Goal: Transaction & Acquisition: Obtain resource

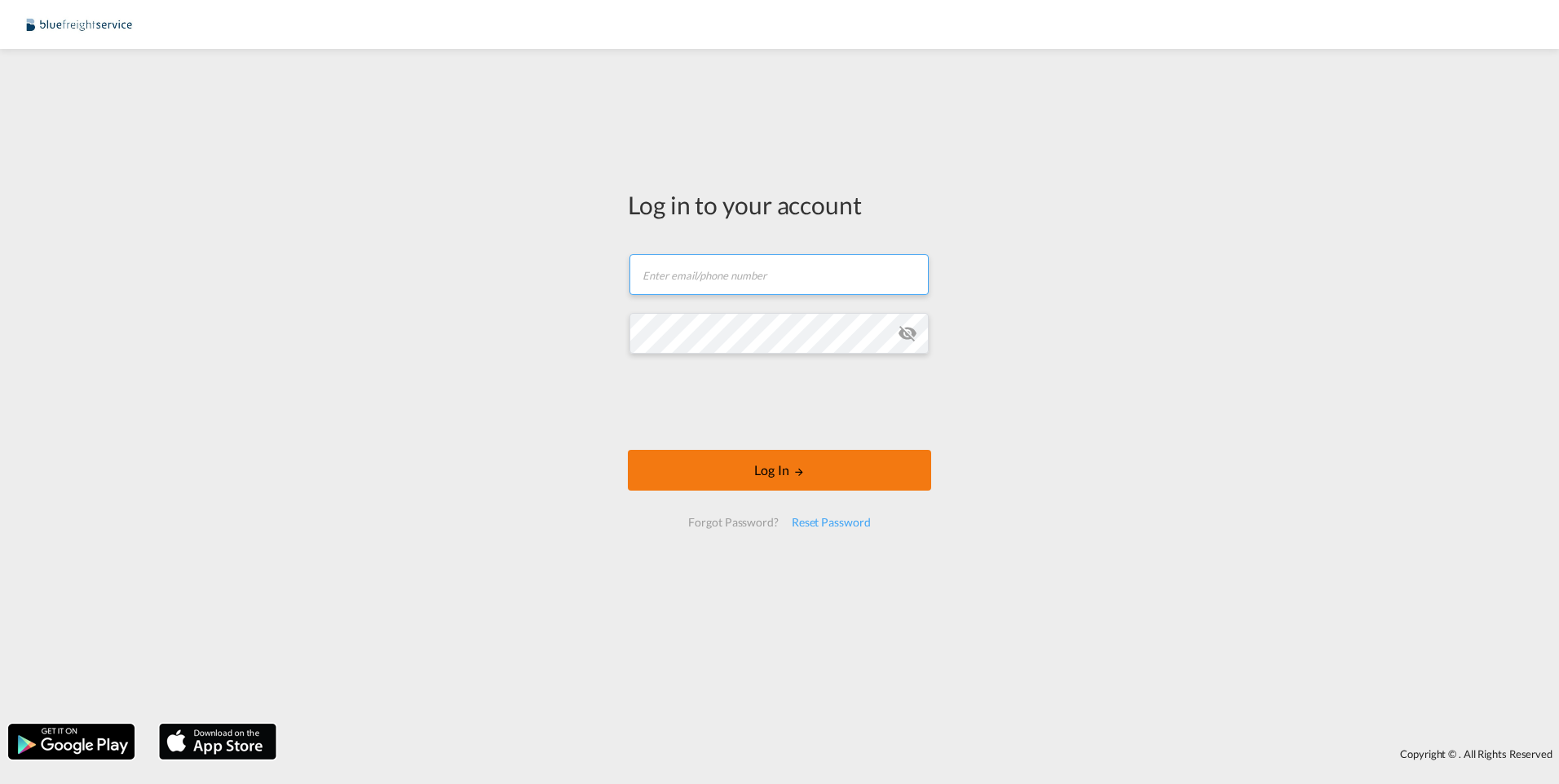
type input "[PERSON_NAME][EMAIL_ADDRESS][PERSON_NAME][DOMAIN_NAME]"
click at [802, 474] on md-icon "LOGIN" at bounding box center [799, 472] width 11 height 11
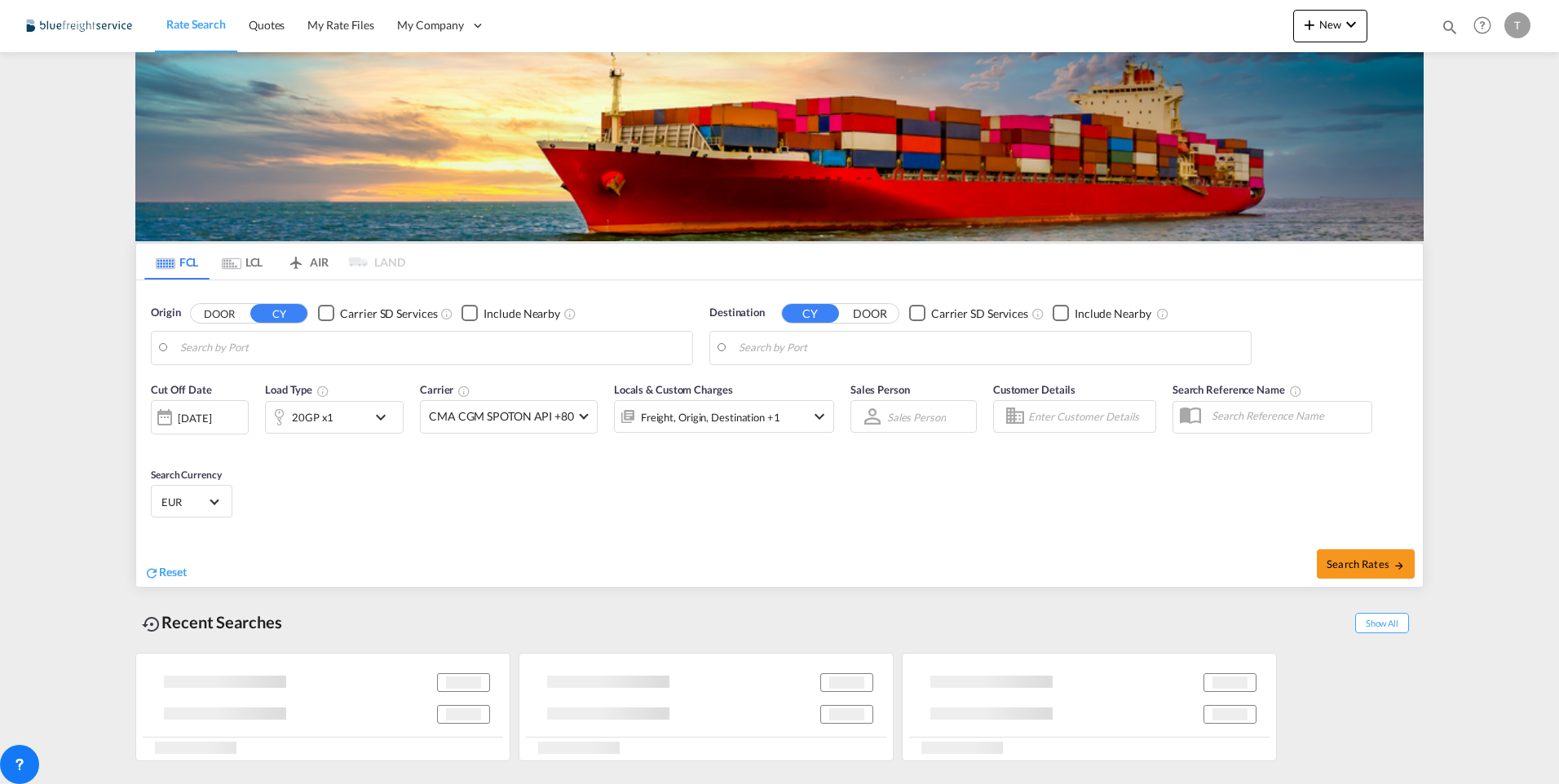
type input "[GEOGRAPHIC_DATA], [GEOGRAPHIC_DATA]"
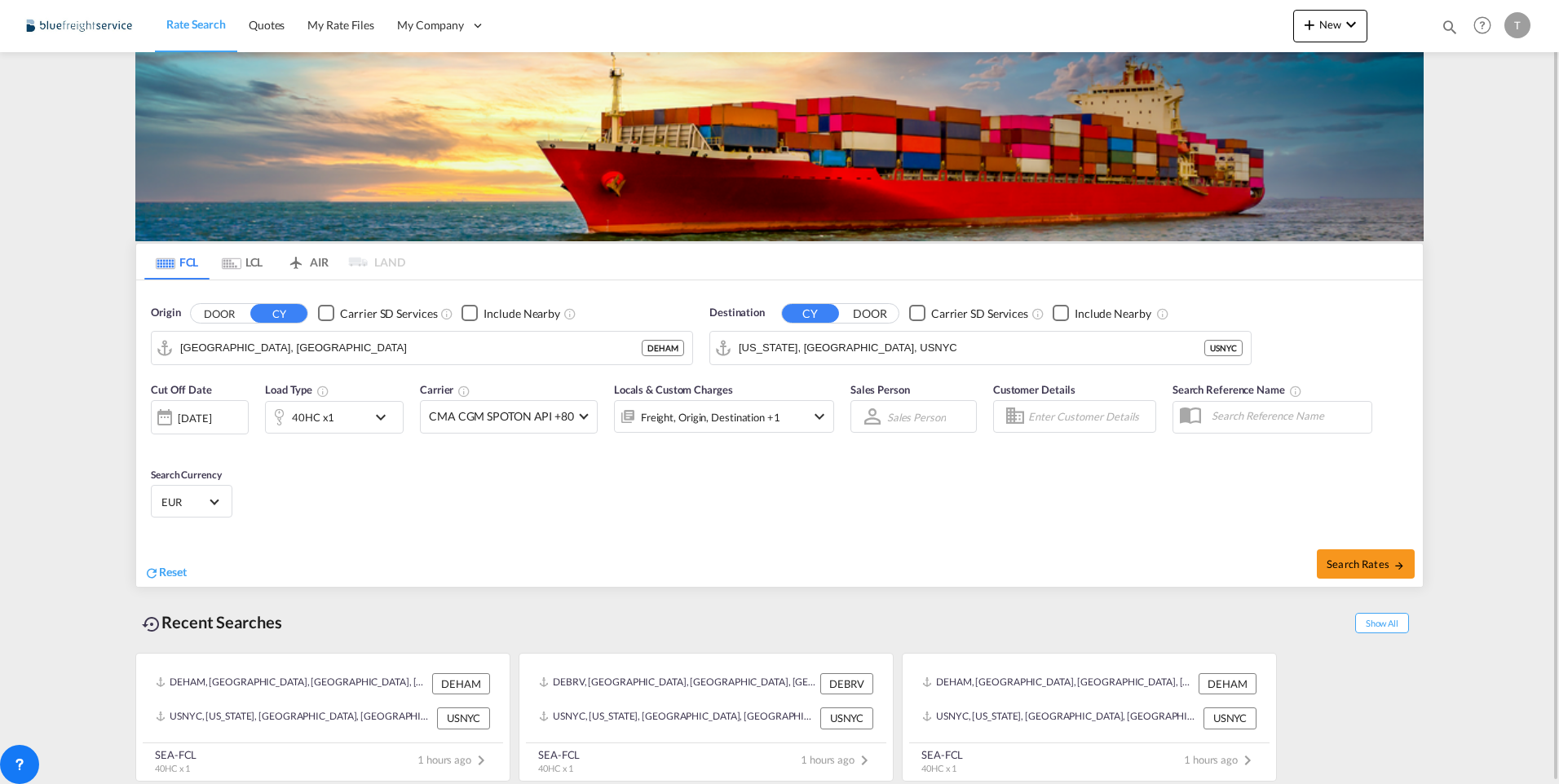
click at [334, 413] on div "40HC x1" at bounding box center [316, 417] width 101 height 33
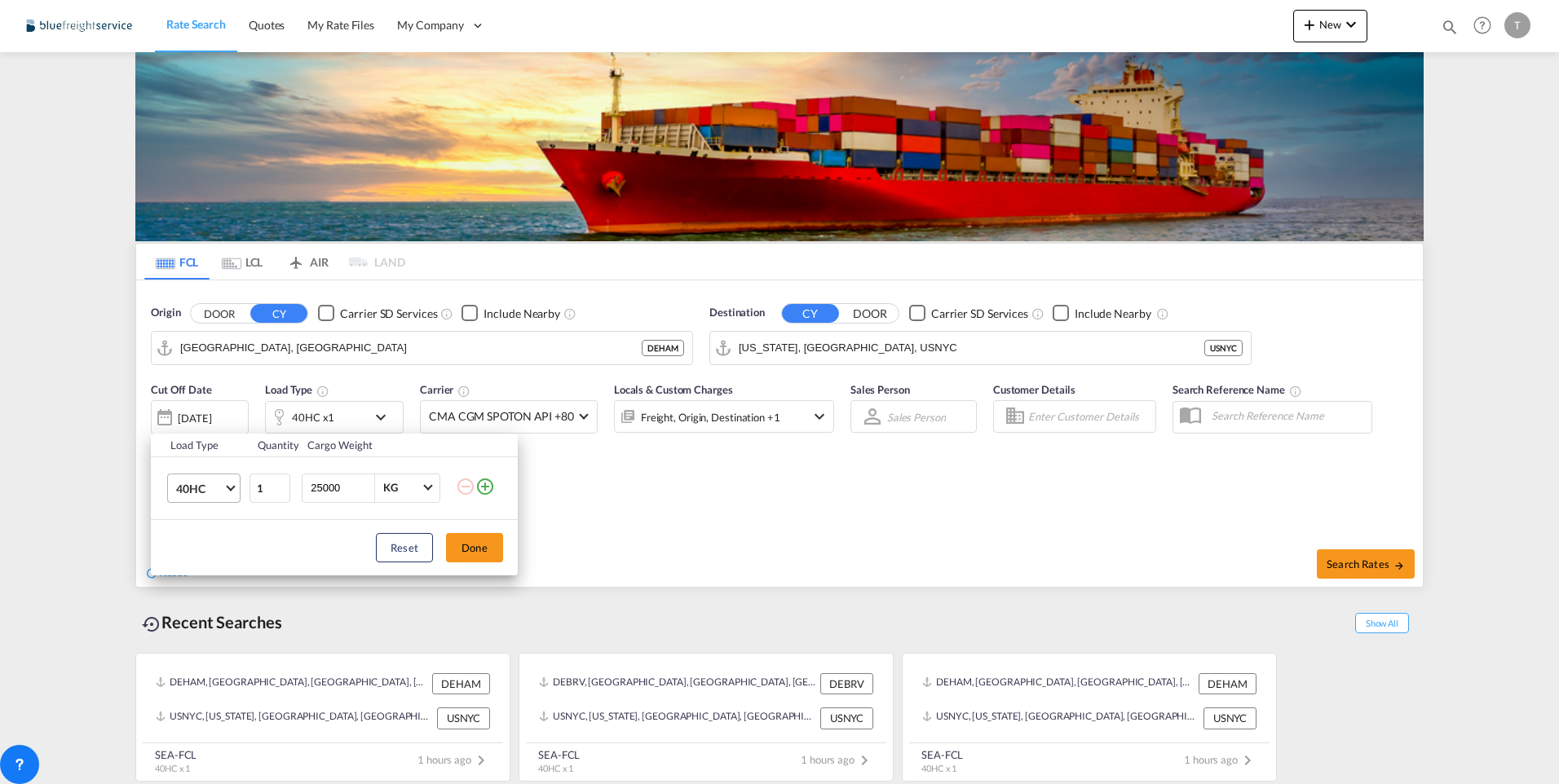
click at [203, 492] on span "40HC" at bounding box center [200, 489] width 47 height 16
click at [212, 457] on md-option "40GP" at bounding box center [219, 449] width 111 height 39
click at [477, 554] on button "Done" at bounding box center [475, 548] width 57 height 29
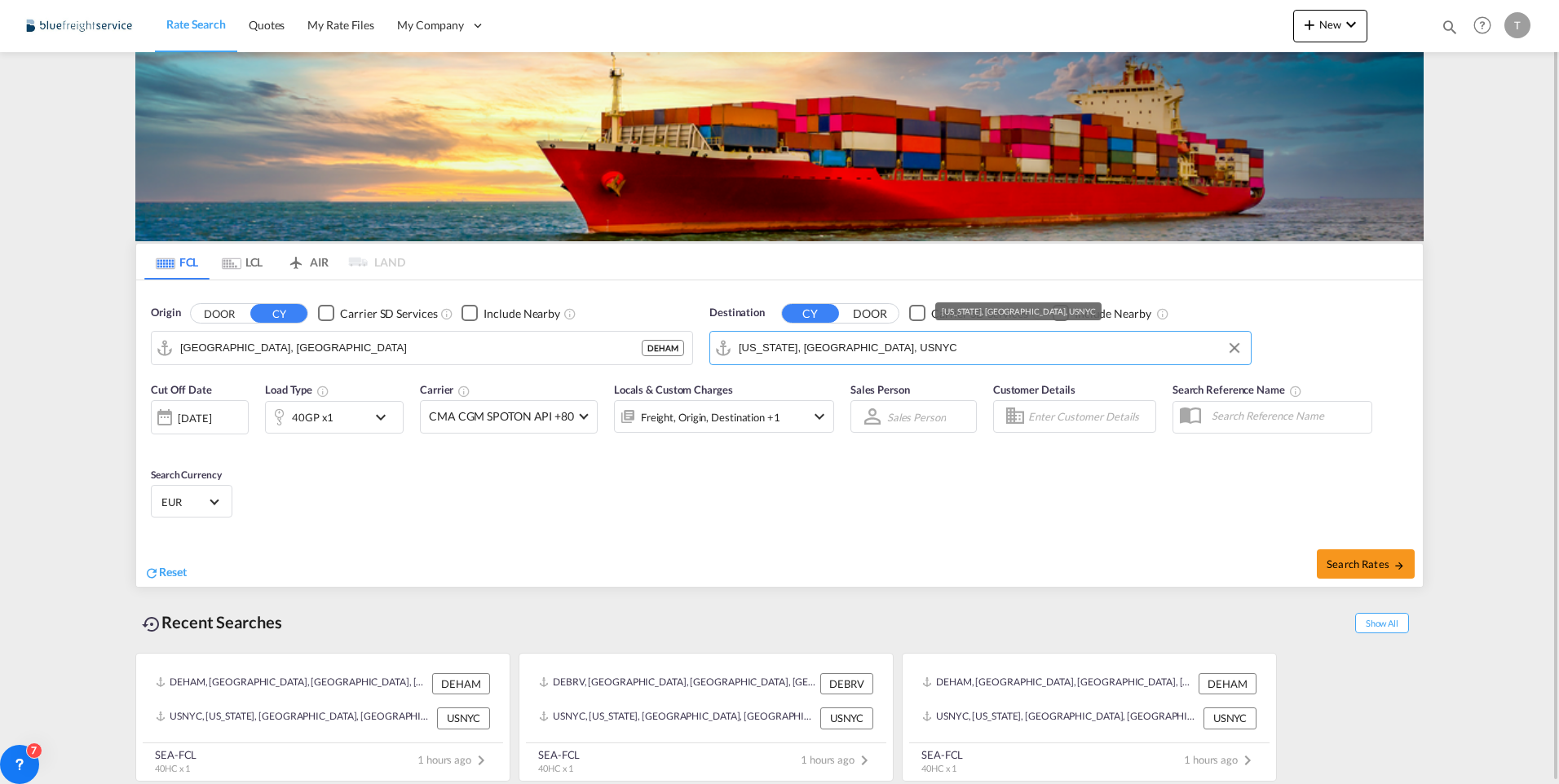
drag, startPoint x: 860, startPoint y: 350, endPoint x: 917, endPoint y: 359, distance: 57.7
click at [917, 359] on input "[US_STATE], [GEOGRAPHIC_DATA], USNYC" at bounding box center [990, 348] width 504 height 24
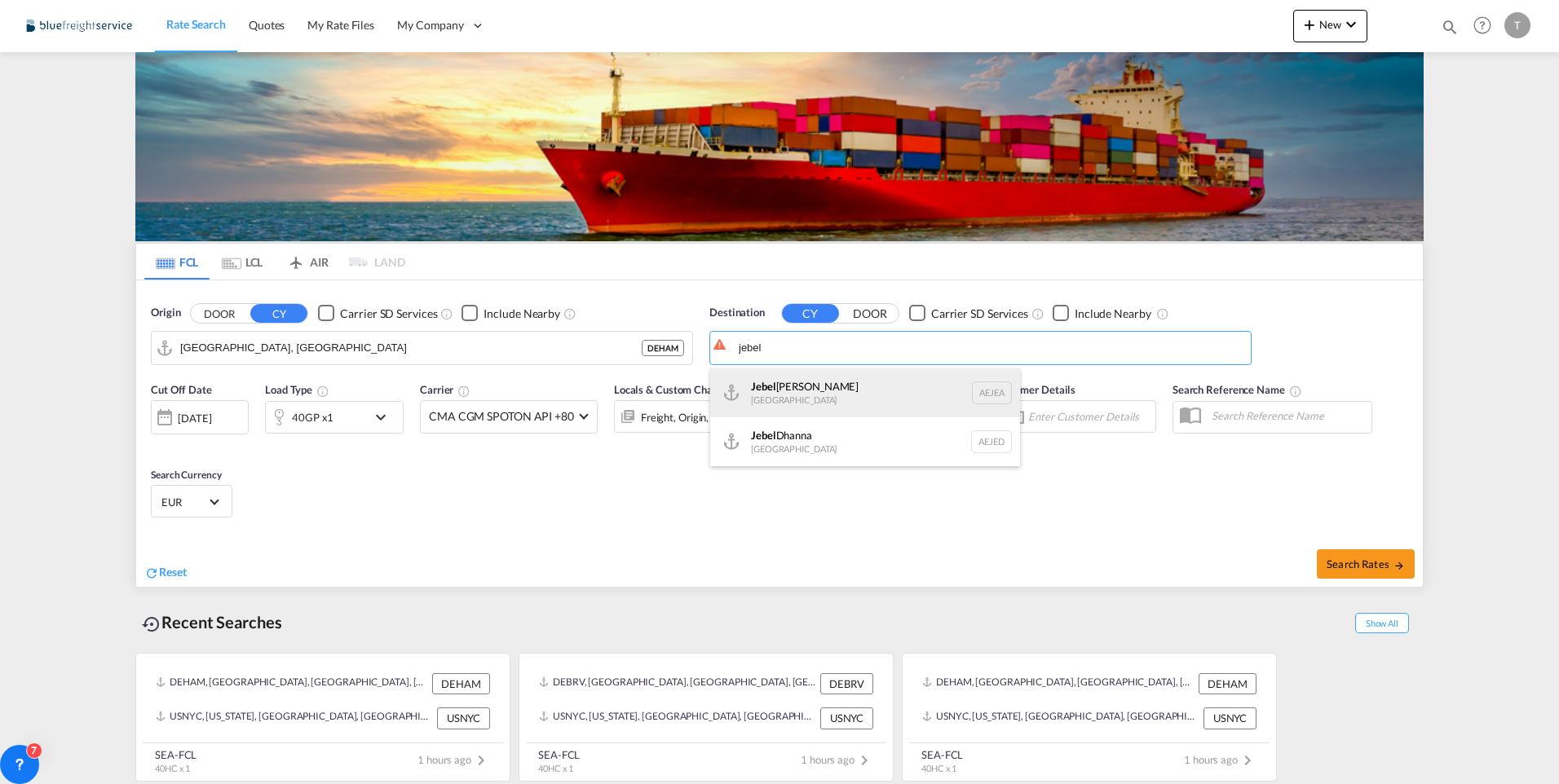
click at [801, 393] on div "[GEOGRAPHIC_DATA] [GEOGRAPHIC_DATA]" at bounding box center [864, 393] width 310 height 49
type input "[GEOGRAPHIC_DATA], [GEOGRAPHIC_DATA]"
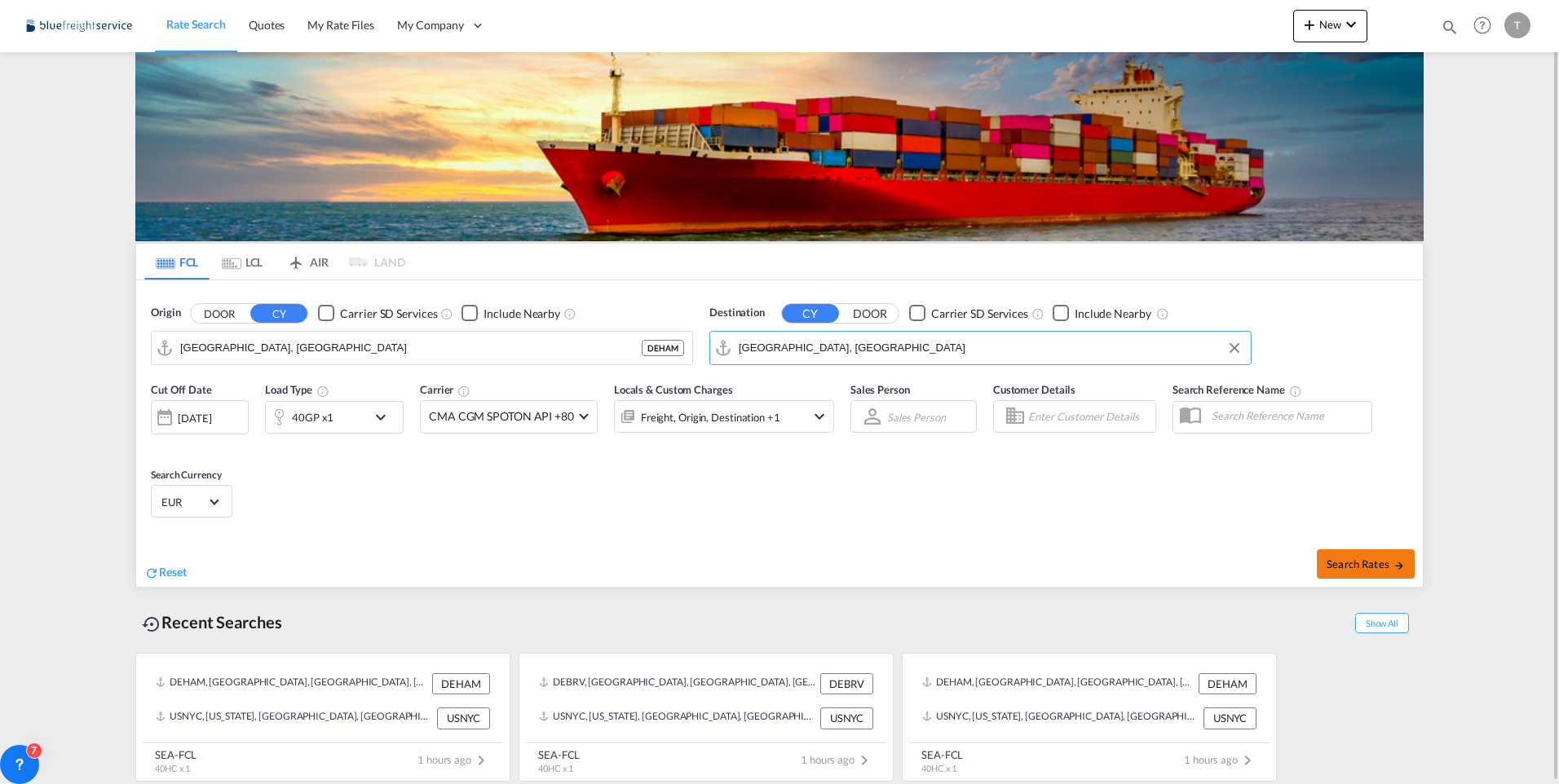
click at [1378, 568] on span "Search Rates" at bounding box center [1366, 564] width 78 height 13
type input "DEHAM to AEJEA / [DATE]"
